Goal: Information Seeking & Learning: Learn about a topic

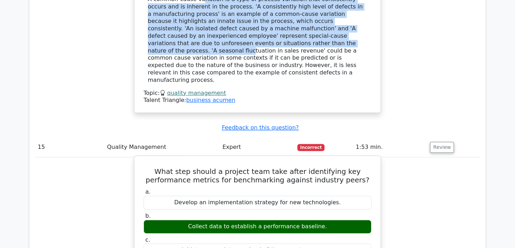
scroll to position [4151, 0]
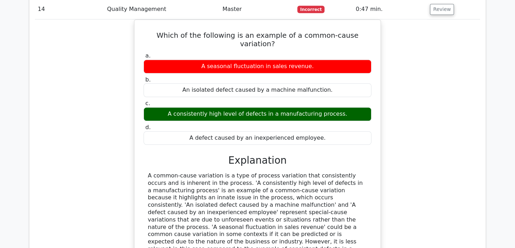
drag, startPoint x: 319, startPoint y: 160, endPoint x: 204, endPoint y: 162, distance: 114.9
drag, startPoint x: 265, startPoint y: 103, endPoint x: 334, endPoint y: 116, distance: 70.3
copy h5 "after identifying key performance metrics for benchmarking against industry pee…"
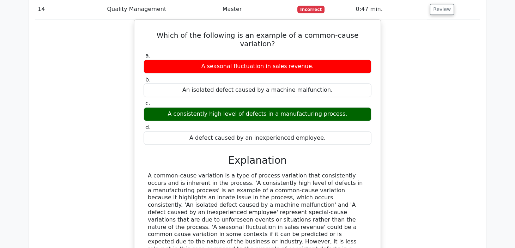
drag, startPoint x: 318, startPoint y: 160, endPoint x: 194, endPoint y: 161, distance: 124.8
copy div "Collect data to establish a performance baseline"
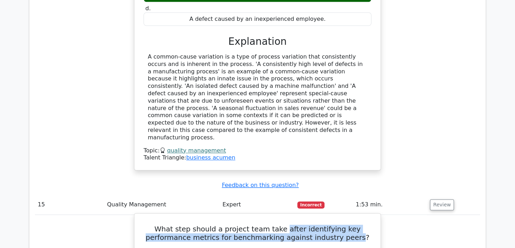
scroll to position [4446, 0]
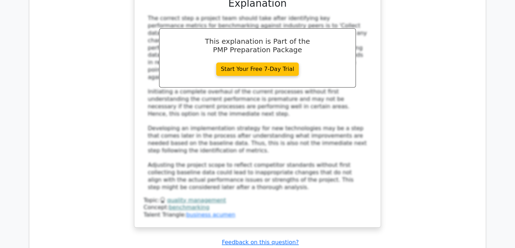
drag, startPoint x: 148, startPoint y: 180, endPoint x: 170, endPoint y: 203, distance: 31.2
copy div "Performing quality audits to evaluate project processes is a primary component …"
drag, startPoint x: 268, startPoint y: 43, endPoint x: 322, endPoint y: 51, distance: 55.0
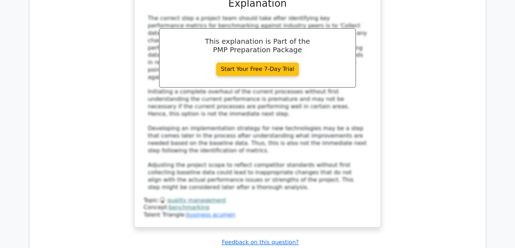
copy h5 "primary component of Perform Quality Assurance in project management"
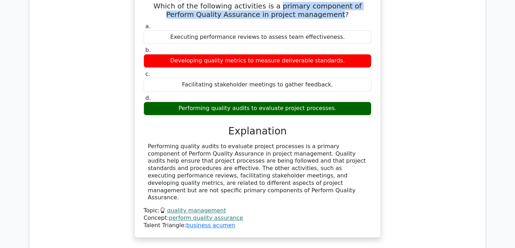
scroll to position [4886, 0]
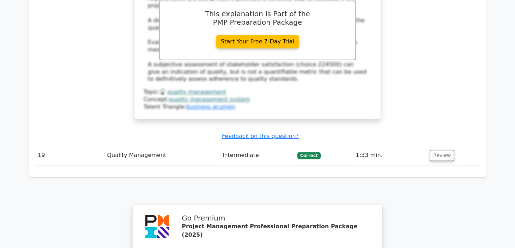
scroll to position [5220, 0]
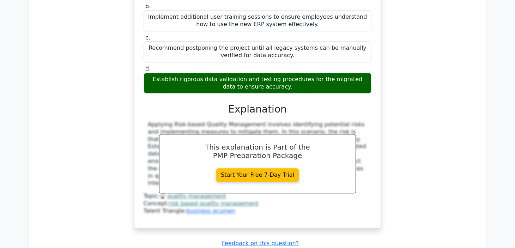
scroll to position [5734, 0]
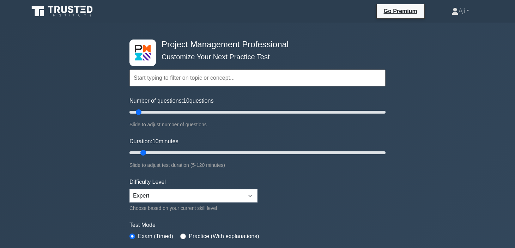
click at [215, 68] on div "Topics Scope Management Time Management Cost Management Quality Management Risk…" at bounding box center [257, 68] width 256 height 40
click at [208, 77] on input "text" at bounding box center [257, 77] width 256 height 17
click at [184, 85] on input "text" at bounding box center [257, 77] width 256 height 17
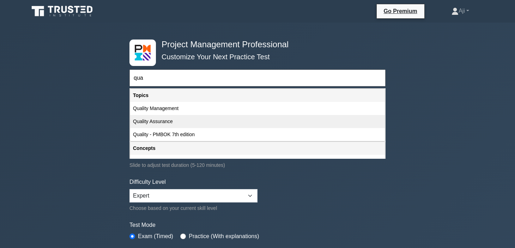
click at [183, 117] on div "Quality Assurance" at bounding box center [257, 121] width 255 height 13
type input "Quality Assurance"
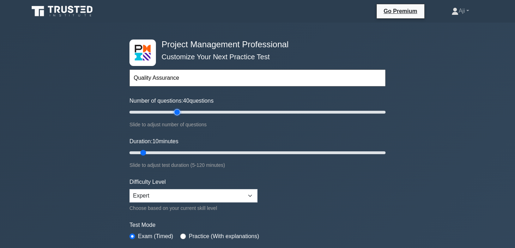
type input "40"
click at [177, 109] on input "Number of questions: 40 questions" at bounding box center [257, 112] width 256 height 8
click at [188, 113] on input "Number of questions: 40 questions" at bounding box center [257, 112] width 256 height 8
click at [161, 111] on input "Number of questions: 30 questions" at bounding box center [257, 112] width 256 height 8
type input "25"
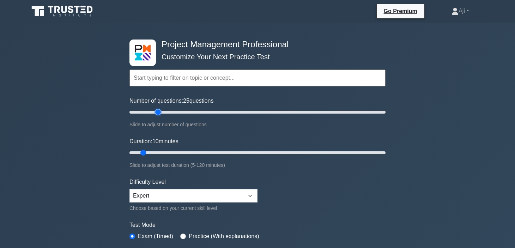
click at [158, 113] on input "Number of questions: 25 questions" at bounding box center [257, 112] width 256 height 8
type input "20"
click at [163, 152] on input "Duration: 20 minutes" at bounding box center [257, 152] width 256 height 8
click at [156, 116] on div "Number of questions: 25 questions Slide to adjust number of questions" at bounding box center [257, 113] width 256 height 32
click at [155, 112] on input "Number of questions: 25 questions" at bounding box center [257, 112] width 256 height 8
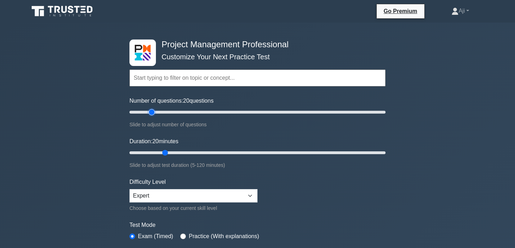
type input "20"
click at [154, 112] on input "Number of questions: 20 questions" at bounding box center [257, 112] width 256 height 8
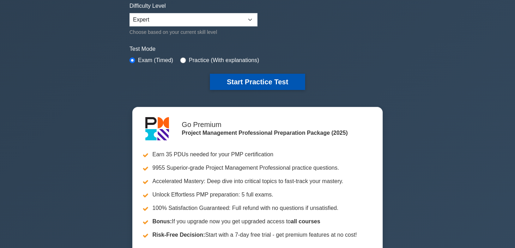
click at [265, 82] on button "Start Practice Test" at bounding box center [257, 82] width 95 height 16
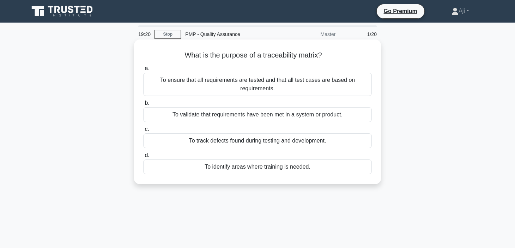
click at [261, 86] on div "To ensure that all requirements are tested and that all test cases are based on…" at bounding box center [257, 84] width 228 height 23
click at [143, 71] on input "a. To ensure that all requirements are tested and that all test cases are based…" at bounding box center [143, 68] width 0 height 5
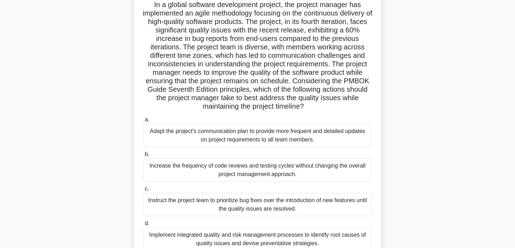
scroll to position [59, 0]
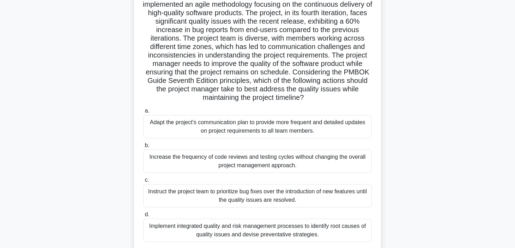
click at [276, 233] on div "Implement integrated quality and risk management processes to identify root cau…" at bounding box center [257, 230] width 228 height 23
click at [143, 217] on input "d. Implement integrated quality and risk management processes to identify root …" at bounding box center [143, 214] width 0 height 5
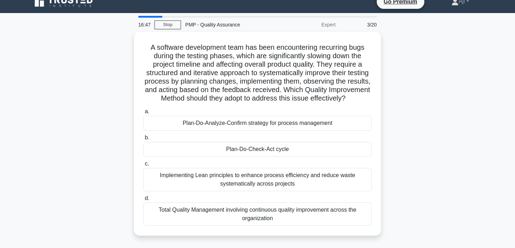
scroll to position [0, 0]
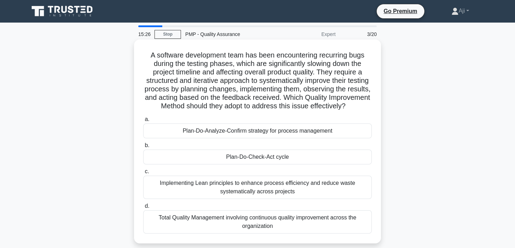
click at [285, 162] on div "Plan-Do-Check-Act cycle" at bounding box center [257, 156] width 228 height 15
click at [143, 148] on input "b. Plan-Do-Check-Act cycle" at bounding box center [143, 145] width 0 height 5
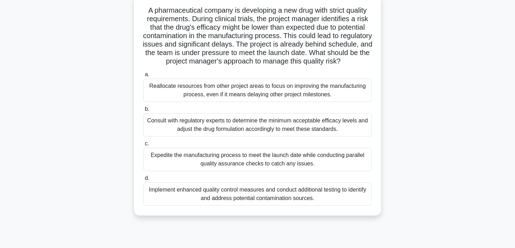
scroll to position [48, 0]
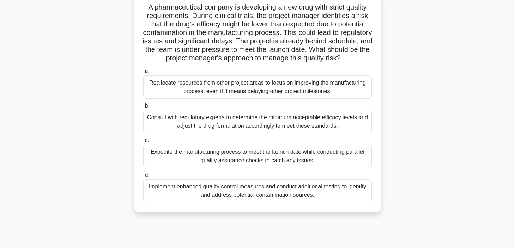
click at [272, 133] on div "Consult with regulatory experts to determine the minimum acceptable efficacy le…" at bounding box center [257, 121] width 228 height 23
click at [143, 108] on input "b. Consult with regulatory experts to determine the minimum acceptable efficacy…" at bounding box center [143, 106] width 0 height 5
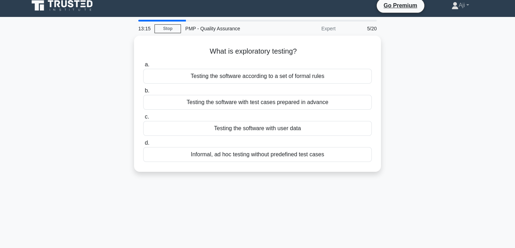
scroll to position [0, 0]
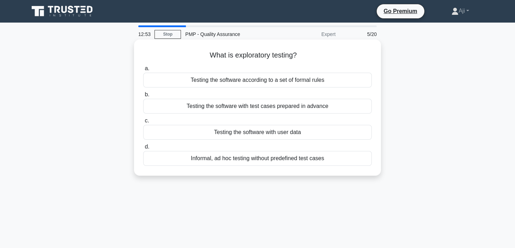
click at [287, 163] on div "Informal, ad hoc testing without predefined test cases" at bounding box center [257, 158] width 228 height 15
click at [143, 149] on input "d. Informal, ad hoc testing without predefined test cases" at bounding box center [143, 147] width 0 height 5
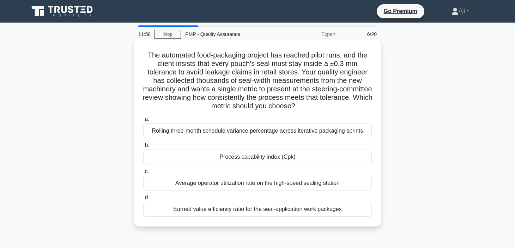
click at [267, 159] on div "Process capability index (Cpk)" at bounding box center [257, 156] width 228 height 15
click at [143, 148] on input "b. Process capability index (Cpk)" at bounding box center [143, 145] width 0 height 5
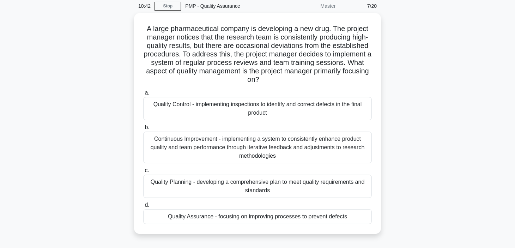
scroll to position [33, 0]
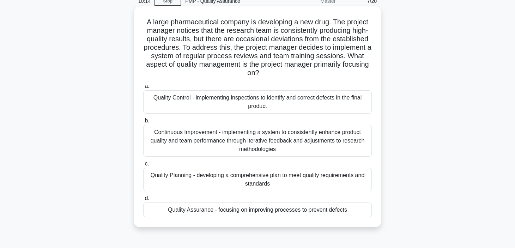
click at [255, 213] on div "Quality Assurance - focusing on improving processes to prevent defects" at bounding box center [257, 209] width 228 height 15
click at [143, 201] on input "d. Quality Assurance - focusing on improving processes to prevent defects" at bounding box center [143, 198] width 0 height 5
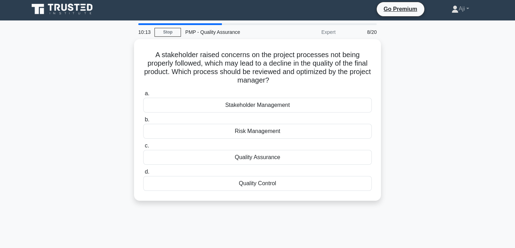
scroll to position [0, 0]
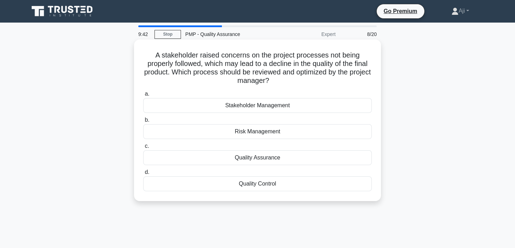
click at [268, 165] on div "a. Stakeholder Management b. Risk Management c. d." at bounding box center [257, 140] width 237 height 104
click at [268, 160] on div "Quality Assurance" at bounding box center [257, 157] width 228 height 15
click at [143, 148] on input "c. Quality Assurance" at bounding box center [143, 146] width 0 height 5
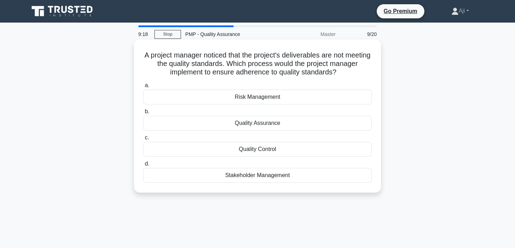
click at [294, 120] on div "Quality Assurance" at bounding box center [257, 123] width 228 height 15
click at [143, 114] on input "b. Quality Assurance" at bounding box center [143, 111] width 0 height 5
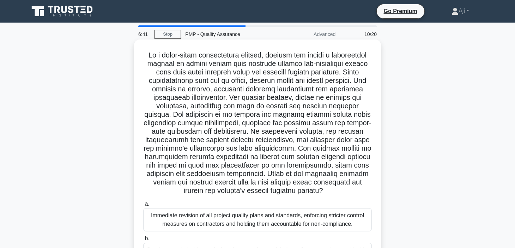
scroll to position [133, 0]
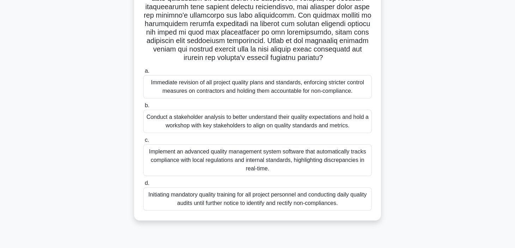
click at [245, 158] on div "Implement an advanced quality management system software that automatically tra…" at bounding box center [257, 160] width 228 height 32
click at [143, 142] on input "c. Implement an advanced quality management system software that automatically …" at bounding box center [143, 140] width 0 height 5
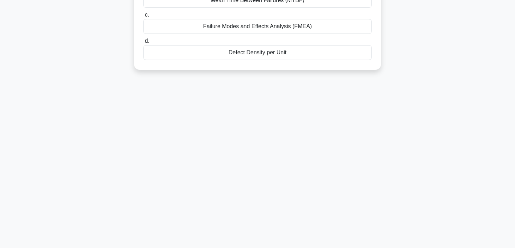
scroll to position [0, 0]
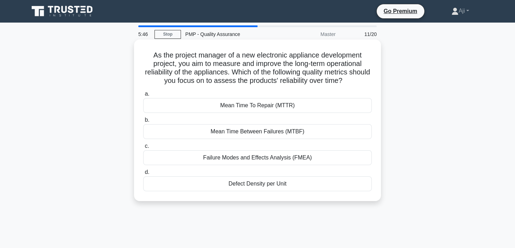
click at [269, 108] on div "Mean Time To Repair (MTTR)" at bounding box center [257, 105] width 228 height 15
click at [143, 96] on input "a. Mean Time To Repair (MTTR)" at bounding box center [143, 94] width 0 height 5
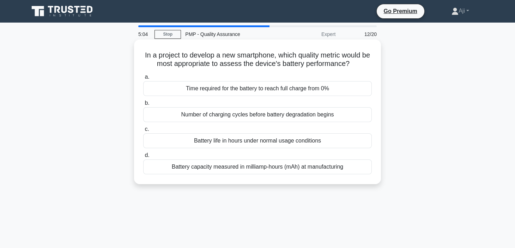
click at [267, 115] on div "Number of charging cycles before battery degradation begins" at bounding box center [257, 114] width 228 height 15
click at [143, 105] on input "b. Number of charging cycles before battery degradation begins" at bounding box center [143, 103] width 0 height 5
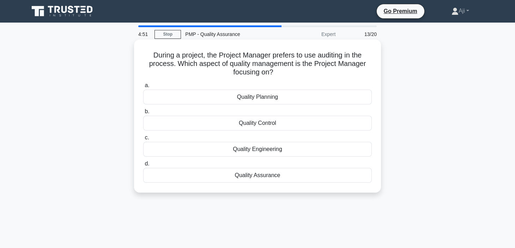
click at [262, 177] on div "Quality Assurance" at bounding box center [257, 175] width 228 height 15
click at [143, 166] on input "d. Quality Assurance" at bounding box center [143, 163] width 0 height 5
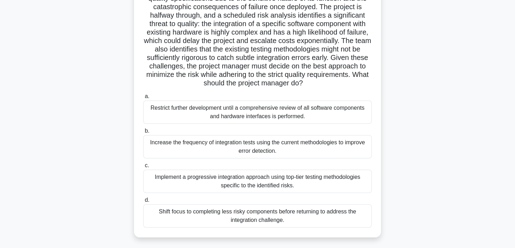
scroll to position [77, 0]
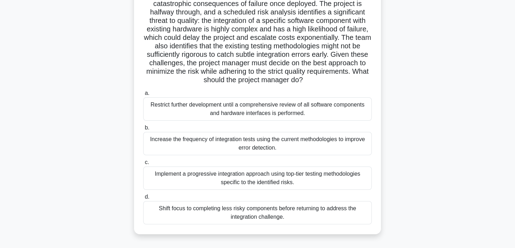
click at [263, 183] on div "Implement a progressive integration approach using top-tier testing methodologi…" at bounding box center [257, 177] width 228 height 23
click at [143, 165] on input "c. Implement a progressive integration approach using top-tier testing methodol…" at bounding box center [143, 162] width 0 height 5
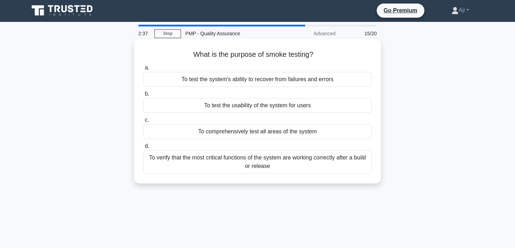
scroll to position [0, 0]
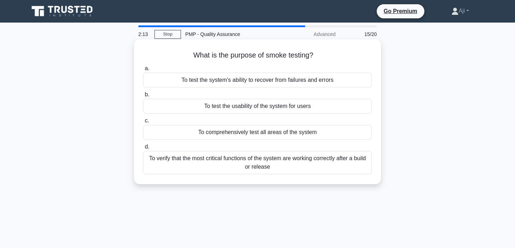
click at [267, 166] on div "To verify that the most critical functions of the system are working correctly …" at bounding box center [257, 162] width 228 height 23
click at [143, 149] on input "d. To verify that the most critical functions of the system are working correct…" at bounding box center [143, 147] width 0 height 5
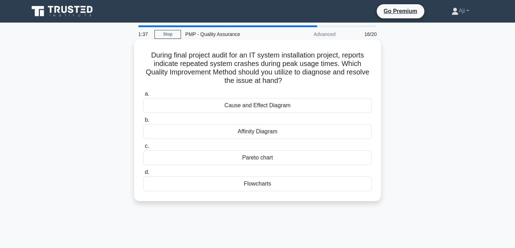
click at [264, 104] on div "Cause and Effect Diagram" at bounding box center [257, 105] width 228 height 15
click at [143, 96] on input "a. Cause and Effect Diagram" at bounding box center [143, 94] width 0 height 5
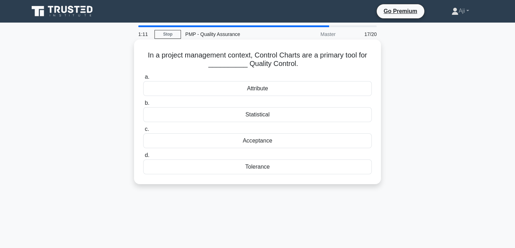
click at [267, 88] on div "Attribute" at bounding box center [257, 88] width 228 height 15
click at [143, 79] on input "a. Attribute" at bounding box center [143, 77] width 0 height 5
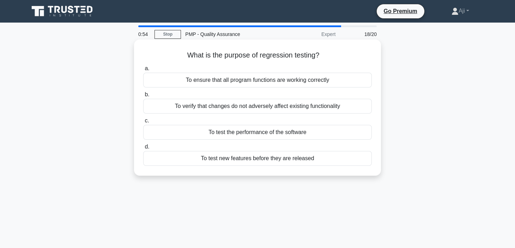
click at [269, 107] on div "To verify that changes do not adversely affect existing functionality" at bounding box center [257, 106] width 228 height 15
click at [143, 97] on input "b. To verify that changes do not adversely affect existing functionality" at bounding box center [143, 94] width 0 height 5
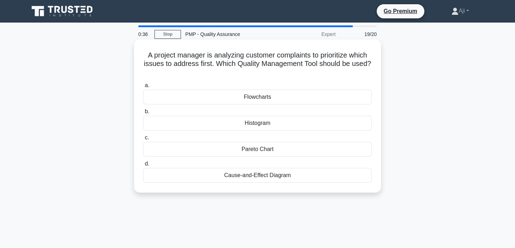
click at [272, 101] on div "Flowcharts" at bounding box center [257, 97] width 228 height 15
click at [143, 88] on input "a. Flowcharts" at bounding box center [143, 85] width 0 height 5
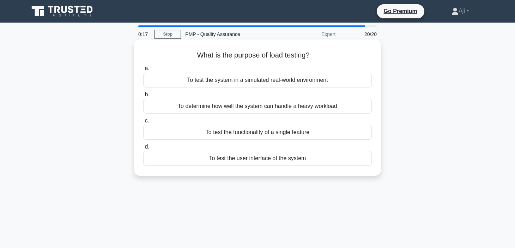
click at [323, 110] on div "To determine how well the system can handle a heavy workload" at bounding box center [257, 106] width 228 height 15
click at [143, 97] on input "b. To determine how well the system can handle a heavy workload" at bounding box center [143, 94] width 0 height 5
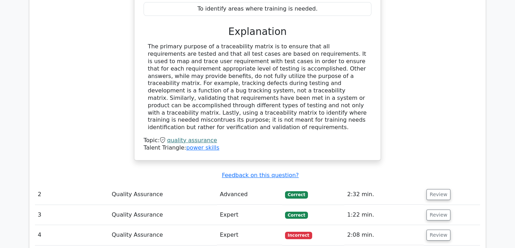
scroll to position [529, 0]
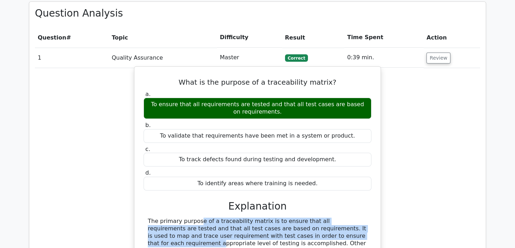
drag, startPoint x: 149, startPoint y: 183, endPoint x: 287, endPoint y: 198, distance: 138.0
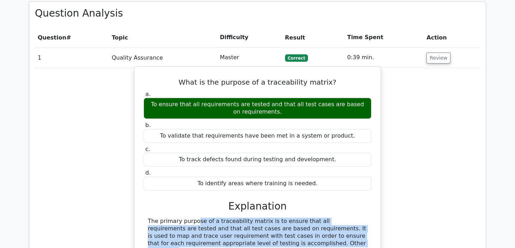
drag, startPoint x: 147, startPoint y: 184, endPoint x: 224, endPoint y: 208, distance: 80.1
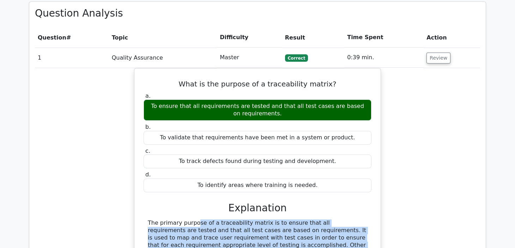
copy div "The primary purpose of a traceability matrix is to ensure that all requirements…"
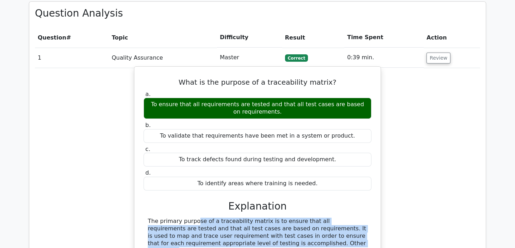
scroll to position [705, 0]
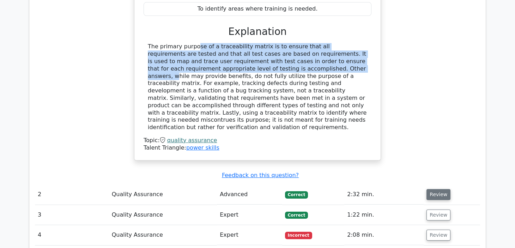
click at [432, 189] on button "Review" at bounding box center [438, 194] width 24 height 11
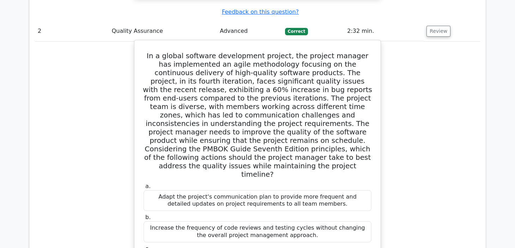
scroll to position [1044, 0]
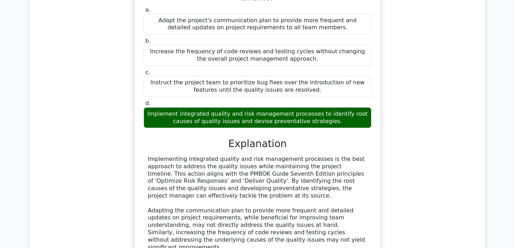
drag, startPoint x: 148, startPoint y: 98, endPoint x: 358, endPoint y: 132, distance: 212.5
click at [358, 155] on div "Implementing integrated quality and risk management processes is the best appro…" at bounding box center [257, 221] width 219 height 132
copy div "Implementing integrated quality and risk management processes is the best appro…"
click at [294, 178] on div "Implementing integrated quality and risk management processes is the best appro…" at bounding box center [257, 221] width 219 height 132
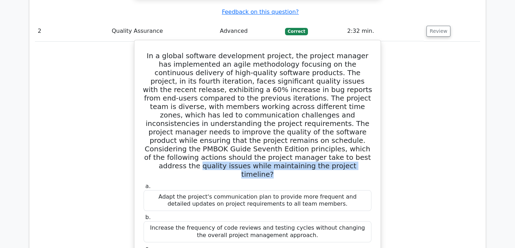
drag, startPoint x: 174, startPoint y: 113, endPoint x: 342, endPoint y: 114, distance: 167.5
click at [342, 114] on h5 "In a global software development project, the project manager has implemented a…" at bounding box center [257, 114] width 229 height 127
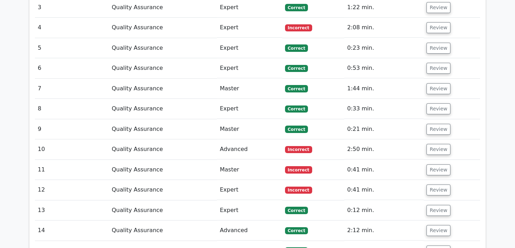
scroll to position [1221, 0]
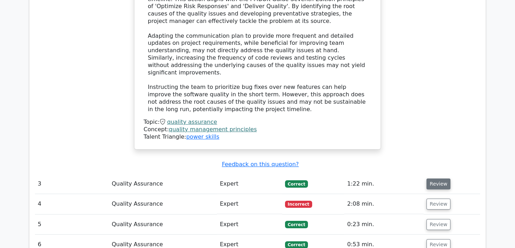
drag, startPoint x: 442, startPoint y: 122, endPoint x: 439, endPoint y: 117, distance: 5.3
click at [441, 174] on td "Review" at bounding box center [451, 184] width 56 height 20
click at [439, 178] on button "Review" at bounding box center [438, 183] width 24 height 11
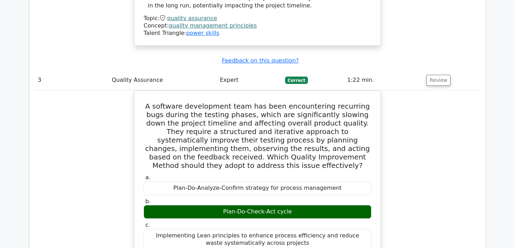
scroll to position [1277, 0]
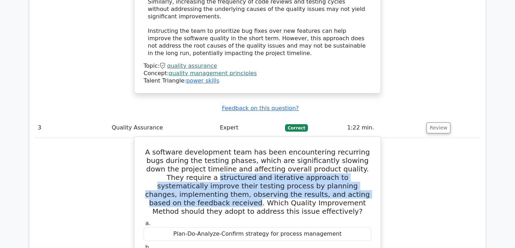
drag, startPoint x: 155, startPoint y: 108, endPoint x: 319, endPoint y: 128, distance: 165.2
click at [319, 148] on h5 "A software development team has been encountering recurring bugs during the tes…" at bounding box center [257, 182] width 229 height 68
copy h5 "structured and iterative approach to systematically improve their testing proce…"
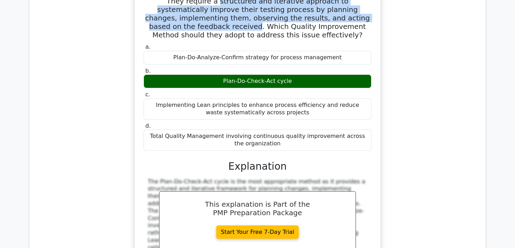
scroll to position [1629, 0]
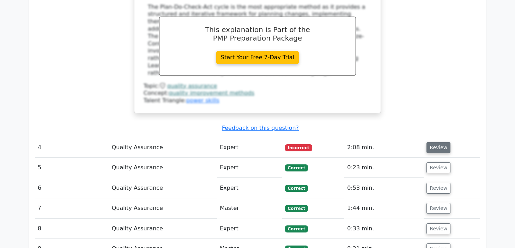
click at [442, 142] on button "Review" at bounding box center [438, 147] width 24 height 11
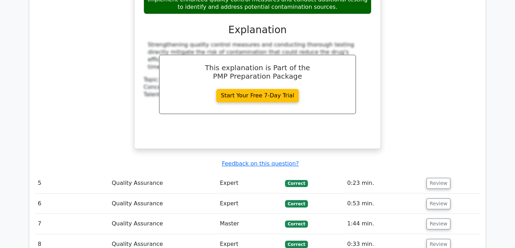
scroll to position [2052, 0]
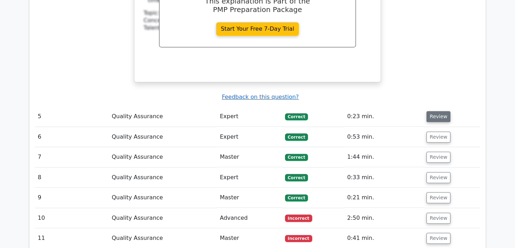
click at [435, 111] on button "Review" at bounding box center [438, 116] width 24 height 11
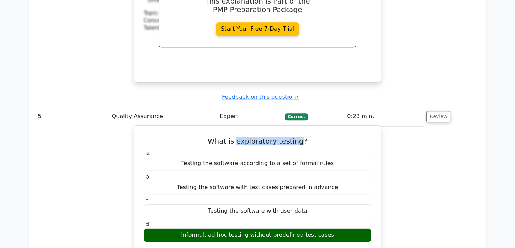
drag, startPoint x: 299, startPoint y: 60, endPoint x: 238, endPoint y: 59, distance: 60.7
click at [238, 137] on h5 "What is exploratory testing?" at bounding box center [257, 141] width 229 height 8
copy h5 "exploratory testing"
drag, startPoint x: 148, startPoint y: 190, endPoint x: 204, endPoint y: 215, distance: 62.0
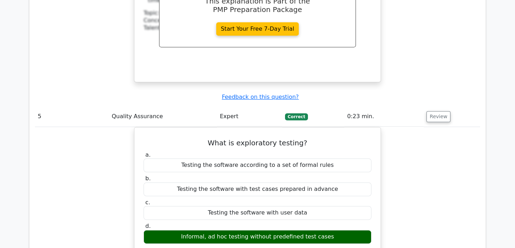
copy div "Exploratory testing is a type of software testing where test cases are not desi…"
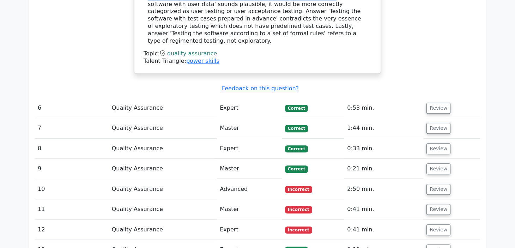
scroll to position [2229, 0]
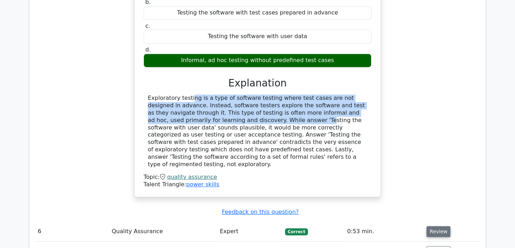
click at [439, 226] on button "Review" at bounding box center [438, 231] width 24 height 11
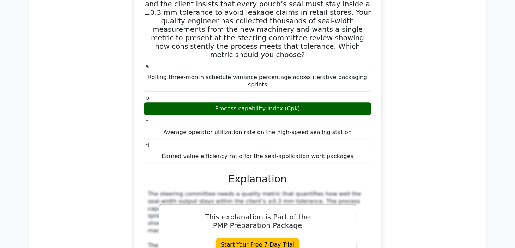
scroll to position [2667, 0]
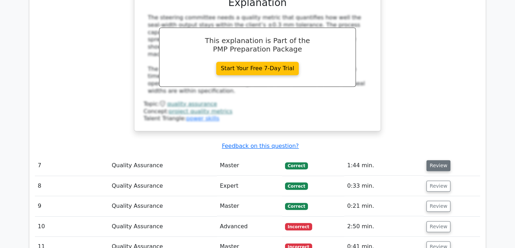
click at [428, 160] on button "Review" at bounding box center [438, 165] width 24 height 11
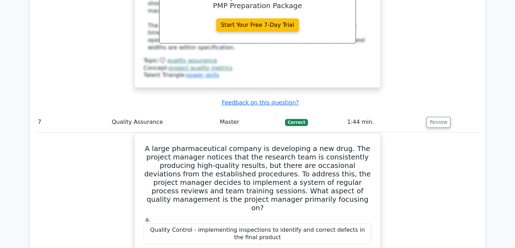
scroll to position [2725, 0]
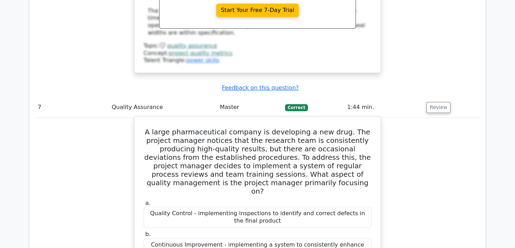
drag, startPoint x: 347, startPoint y: 190, endPoint x: 350, endPoint y: 188, distance: 3.6
drag, startPoint x: 350, startPoint y: 190, endPoint x: 159, endPoint y: 184, distance: 190.8
copy div "Quality Assurance - focusing on improving processes to prevent defects"
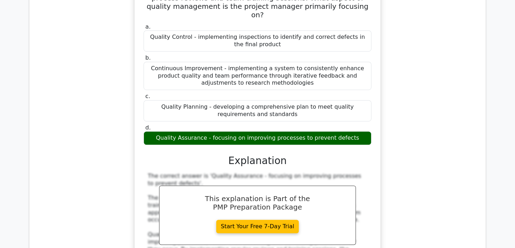
scroll to position [3078, 0]
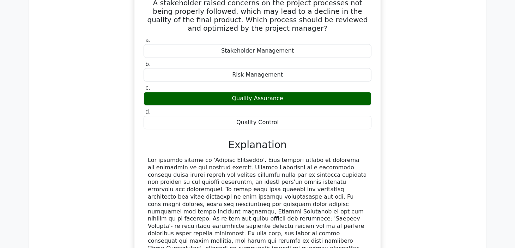
scroll to position [3484, 0]
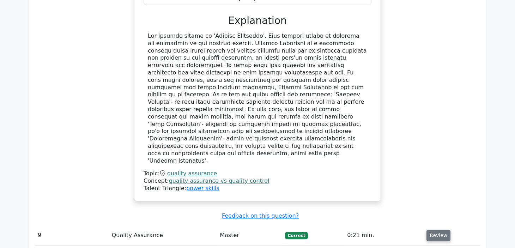
click at [434, 230] on button "Review" at bounding box center [438, 235] width 24 height 11
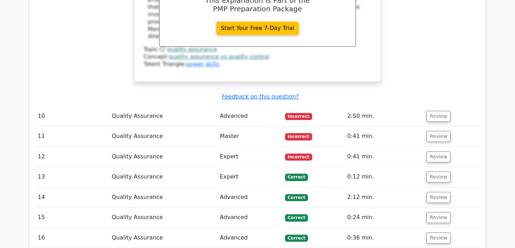
scroll to position [3749, 0]
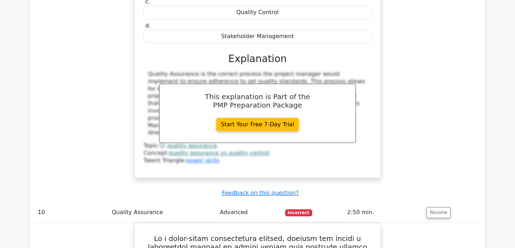
scroll to position [3860, 0]
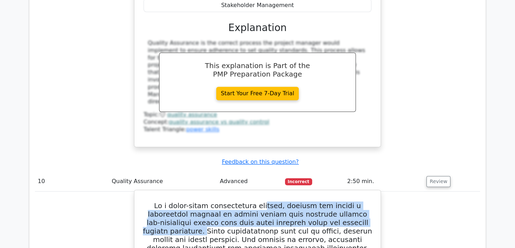
drag, startPoint x: 347, startPoint y: 68, endPoint x: 251, endPoint y: 50, distance: 97.6
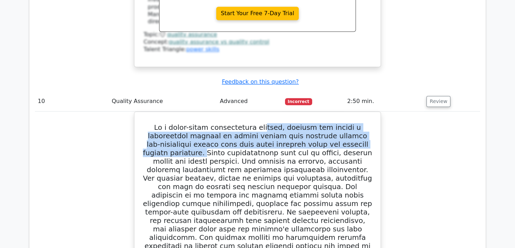
scroll to position [3953, 0]
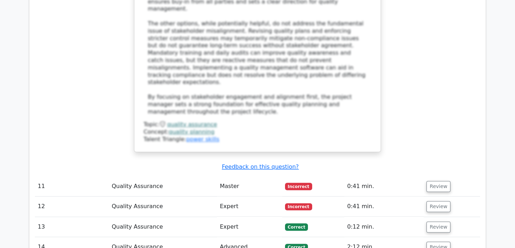
scroll to position [4305, 0]
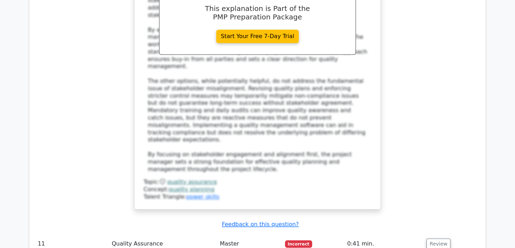
scroll to position [4589, 0]
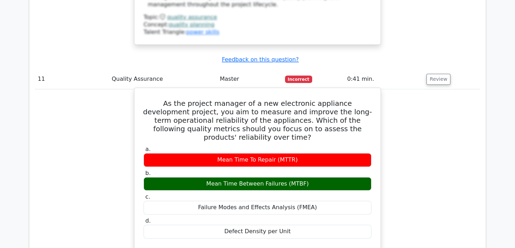
drag, startPoint x: 148, startPoint y: 47, endPoint x: 311, endPoint y: 178, distance: 209.4
copy div "Mean Time Between Failures (MTBF) is a key metric used to quantify the reliabil…"
